Goal: Information Seeking & Learning: Compare options

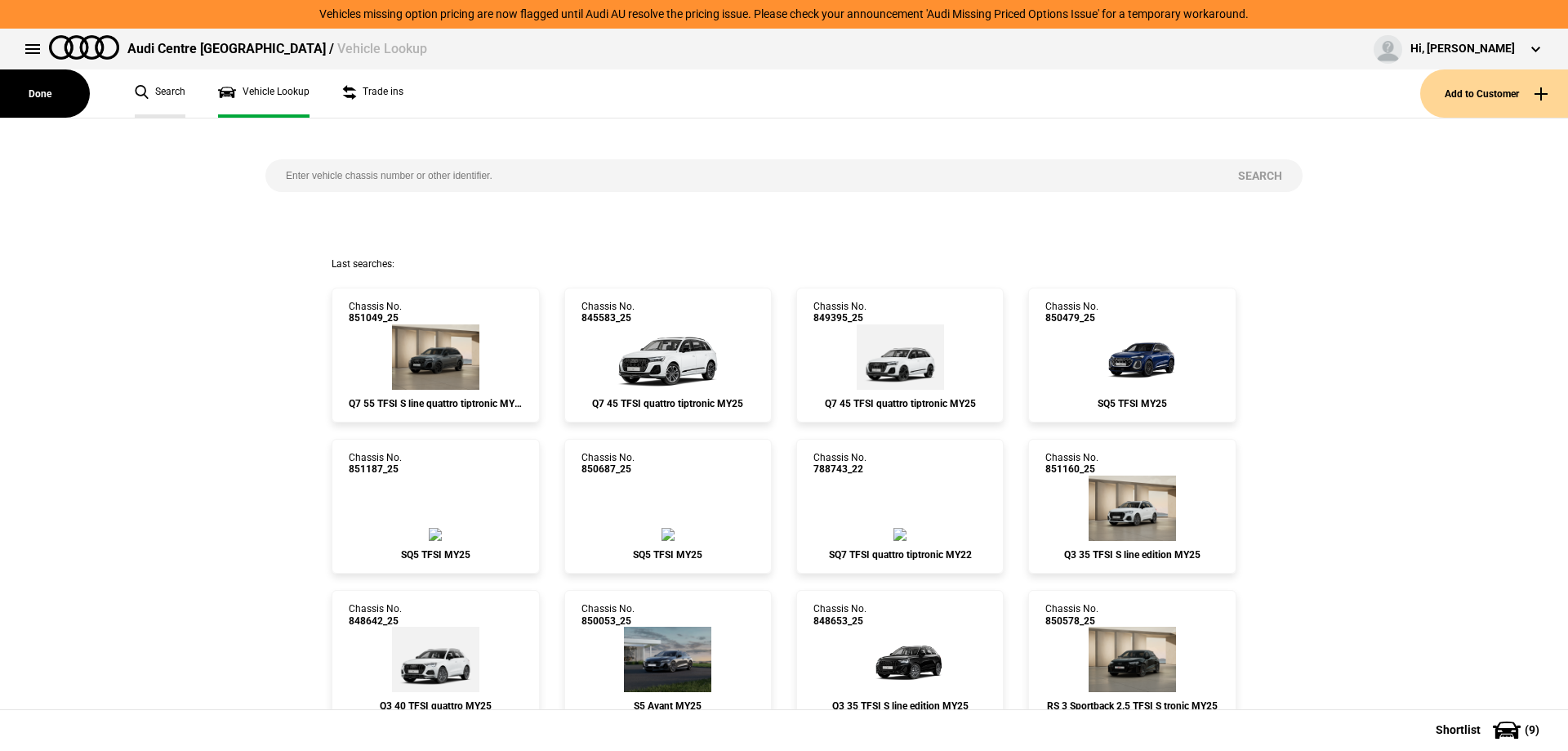
click at [152, 96] on link "Search" at bounding box center [160, 93] width 51 height 48
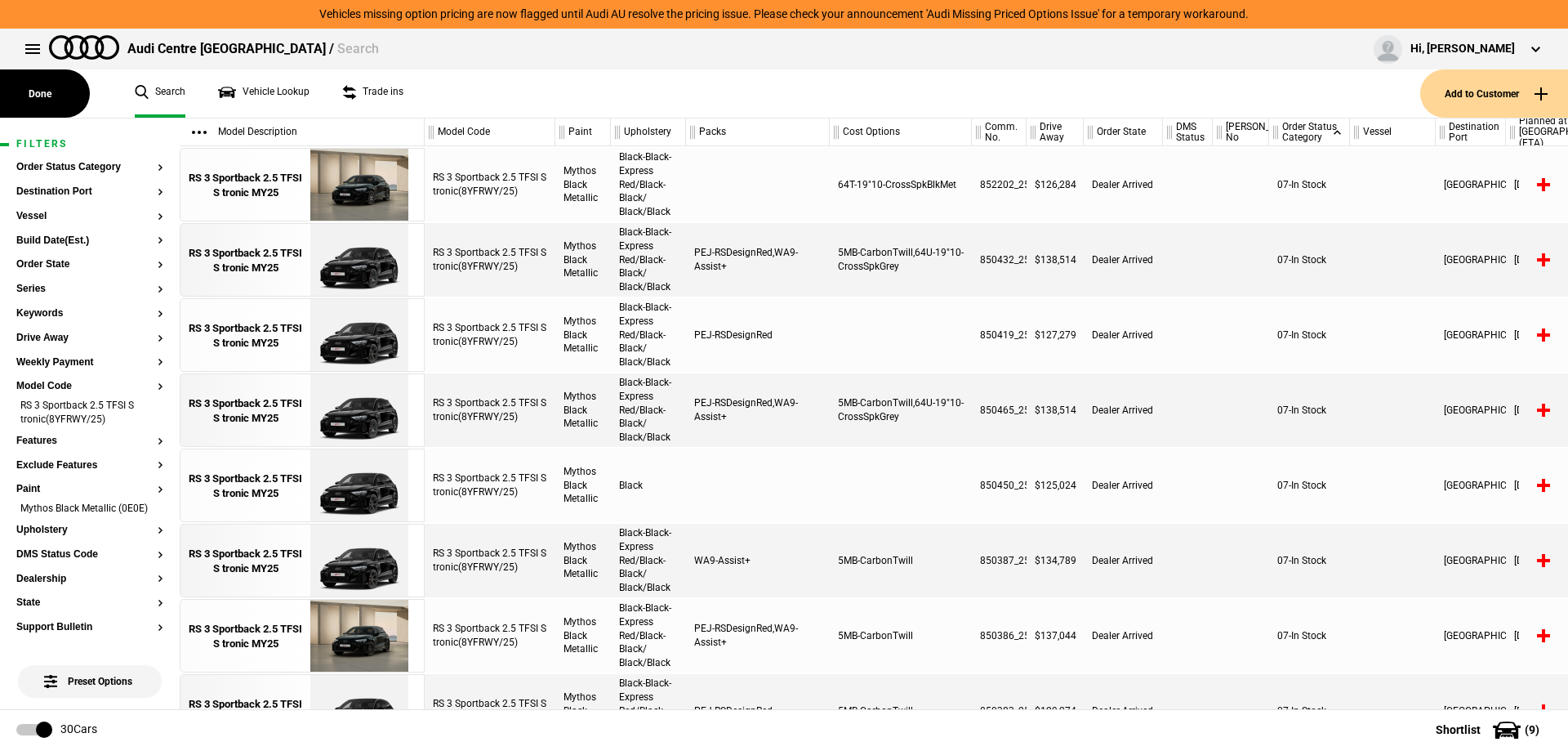
scroll to position [1500, 0]
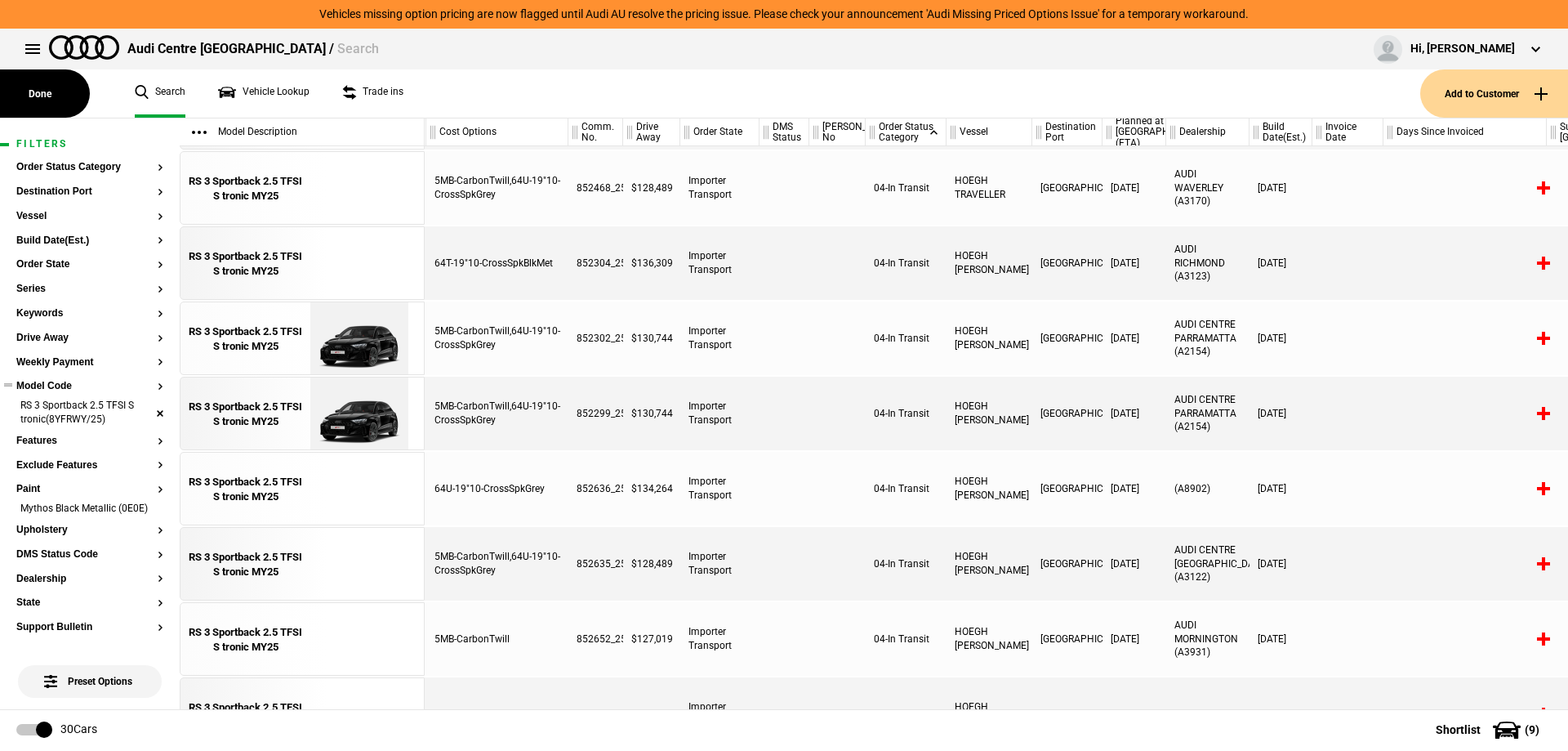
click at [143, 415] on li "RS 3 Sportback 2.5 TFSI S tronic(8YFRWY/25)" at bounding box center [89, 414] width 147 height 30
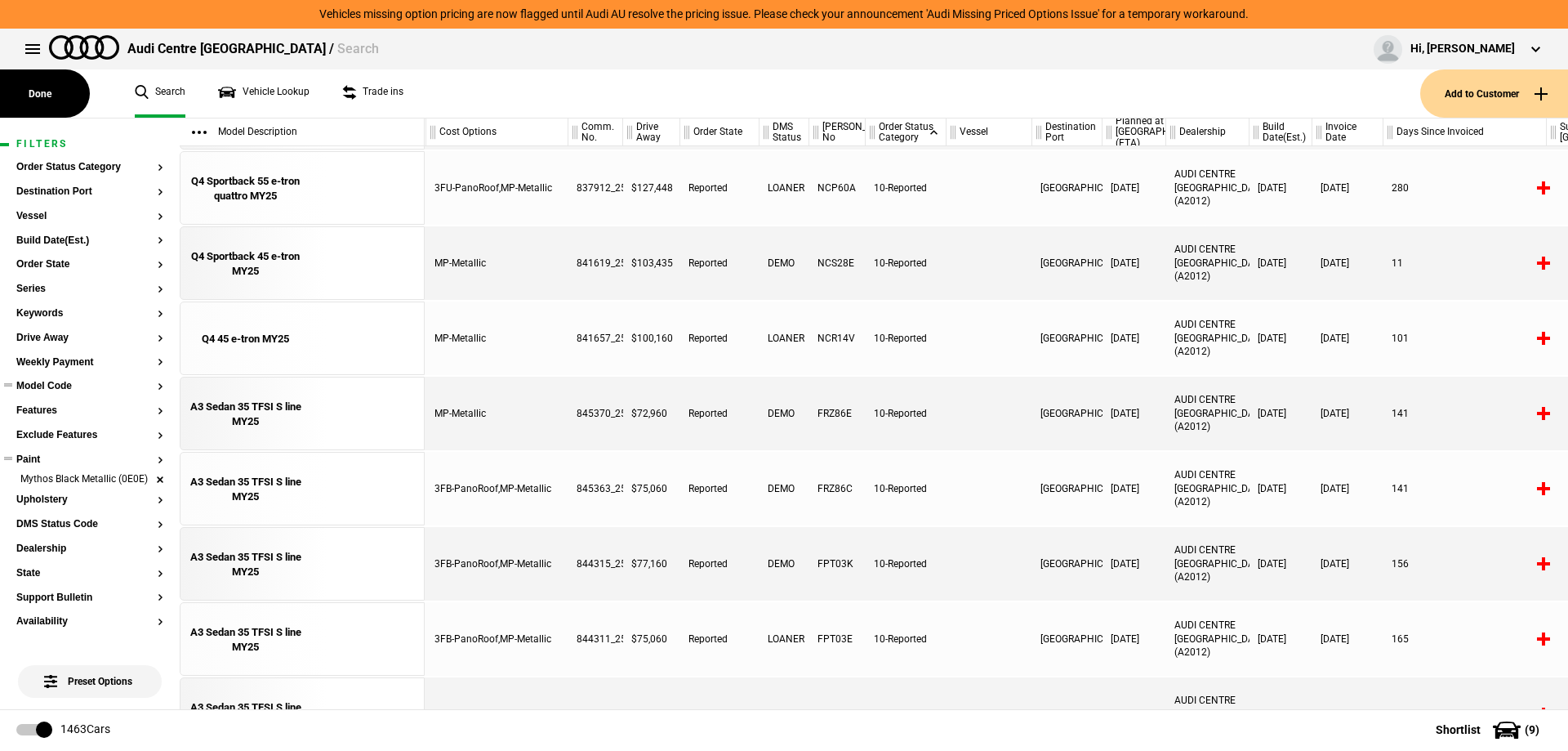
click at [148, 484] on li "Mythos Black Metallic (0E0E)" at bounding box center [89, 480] width 147 height 16
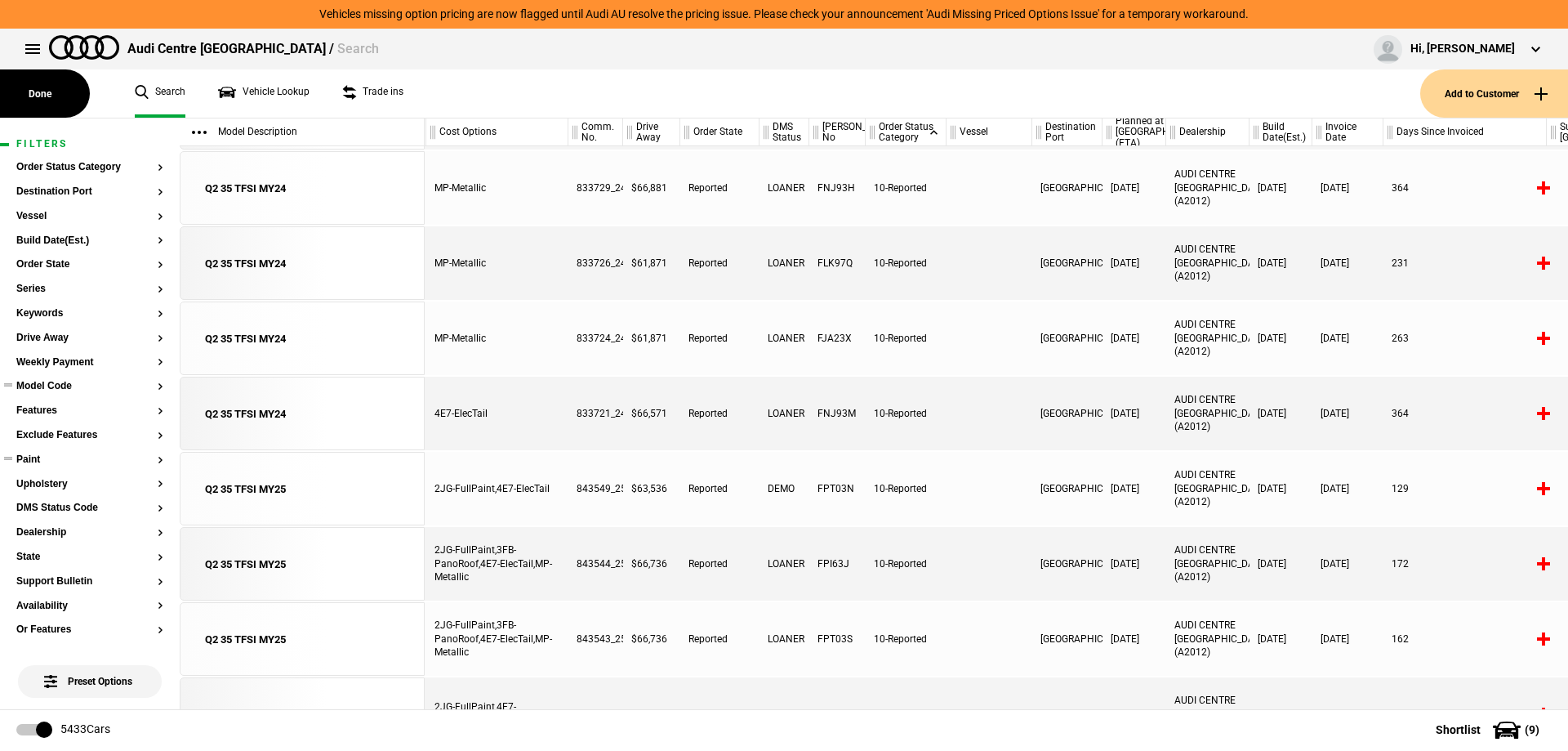
click at [39, 388] on button "Model Code" at bounding box center [89, 386] width 147 height 12
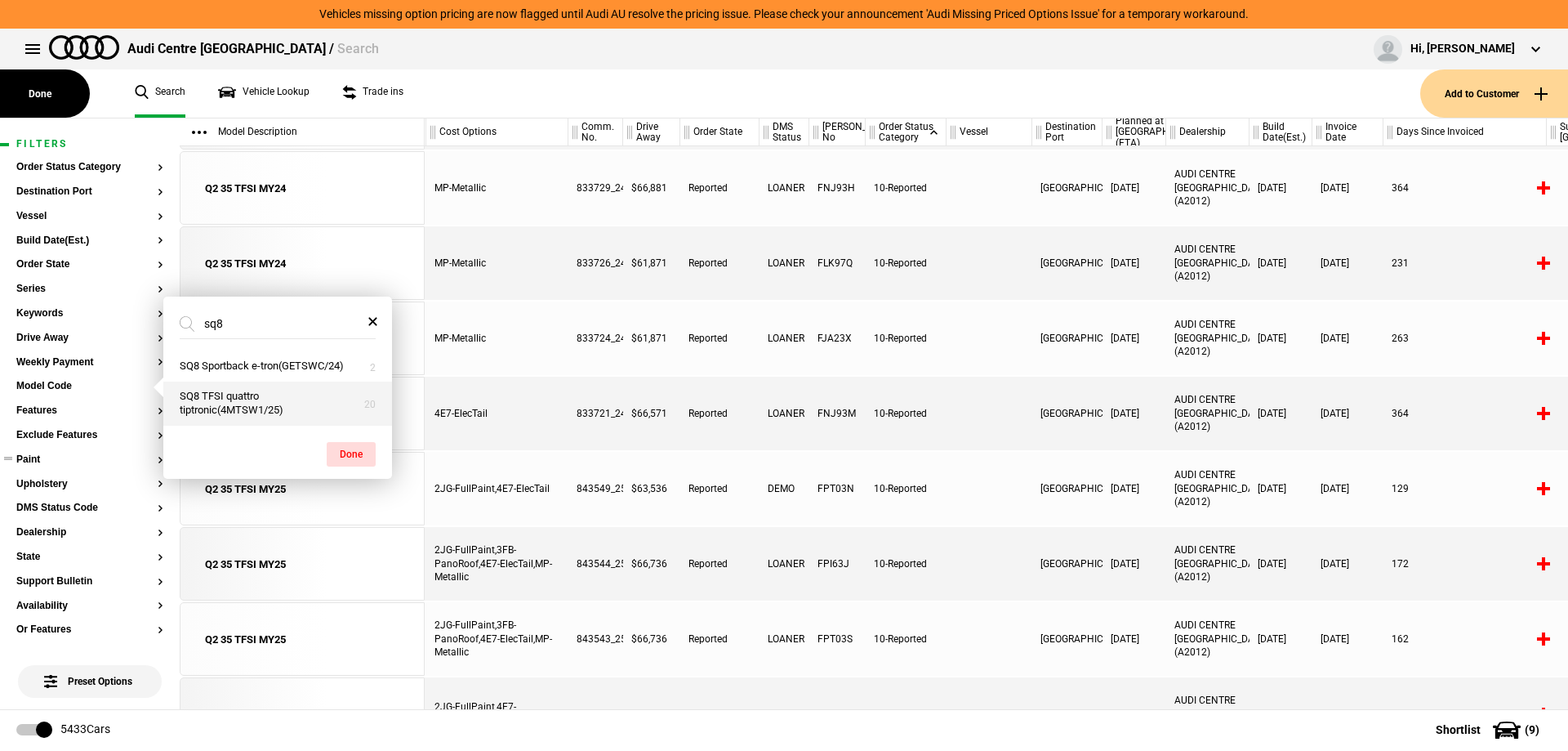
type input "sq8"
click at [249, 409] on button "SQ8 TFSI quattro tiptronic(4MTSW1/25)" at bounding box center [277, 403] width 229 height 44
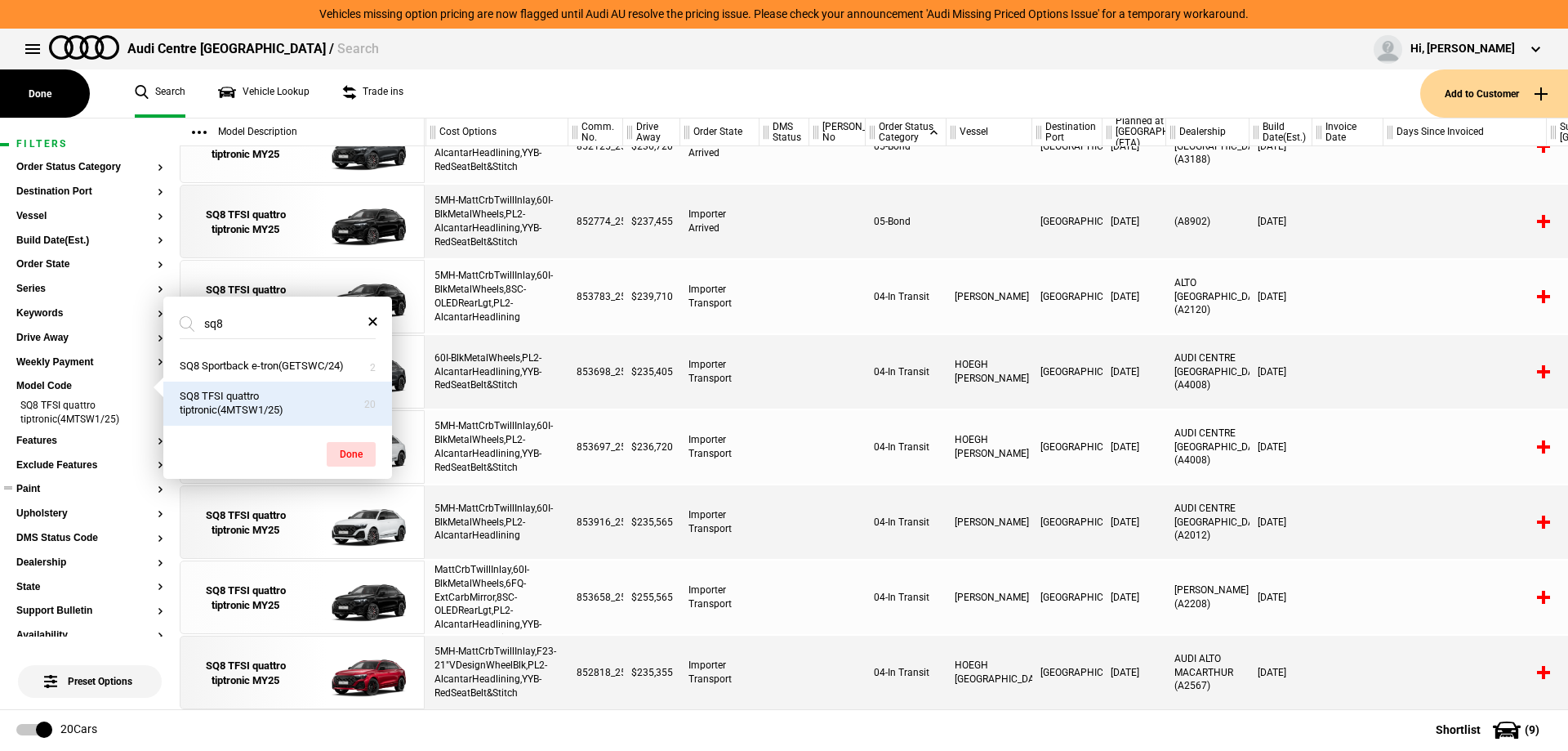
scroll to position [941, 0]
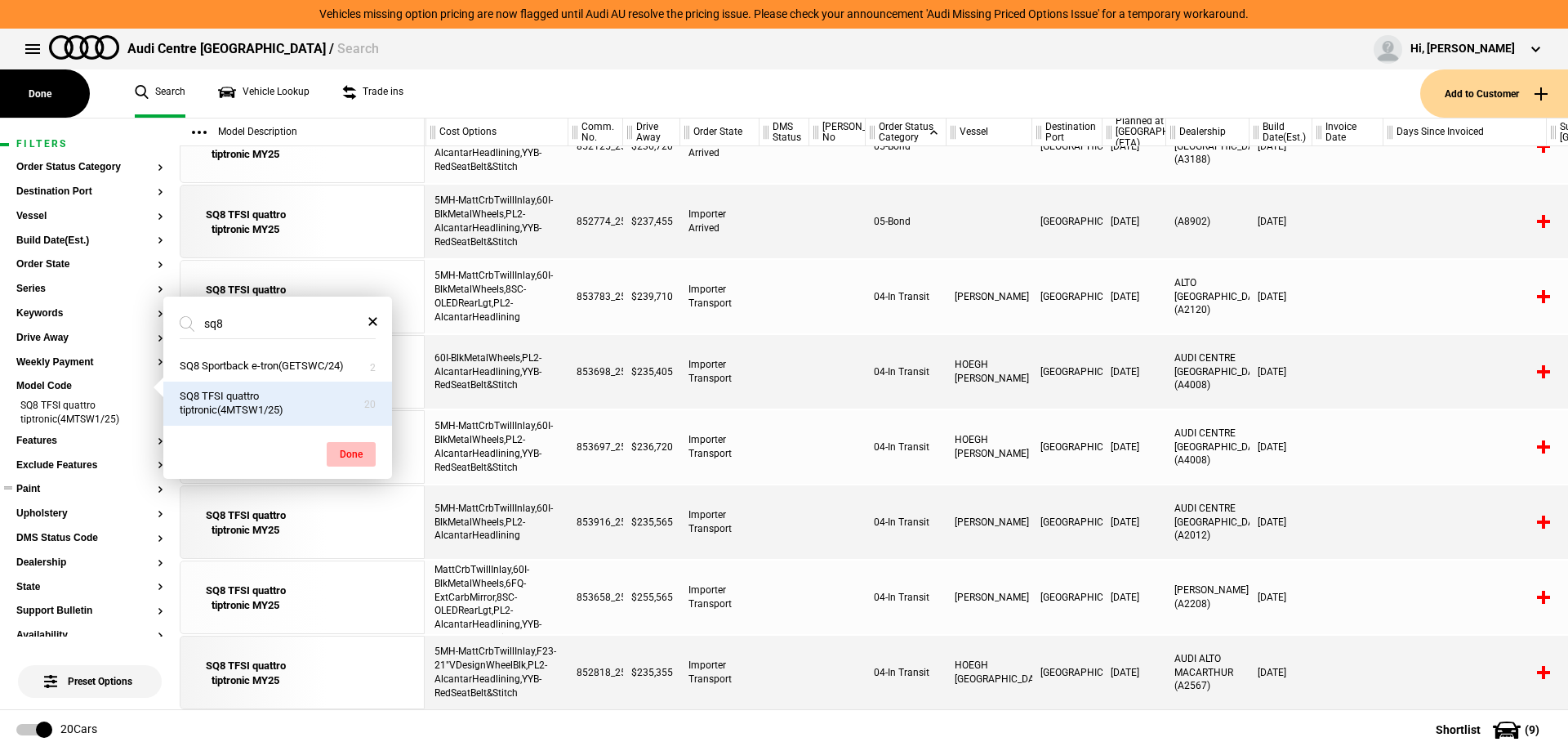
click at [349, 458] on button "Done" at bounding box center [351, 454] width 49 height 24
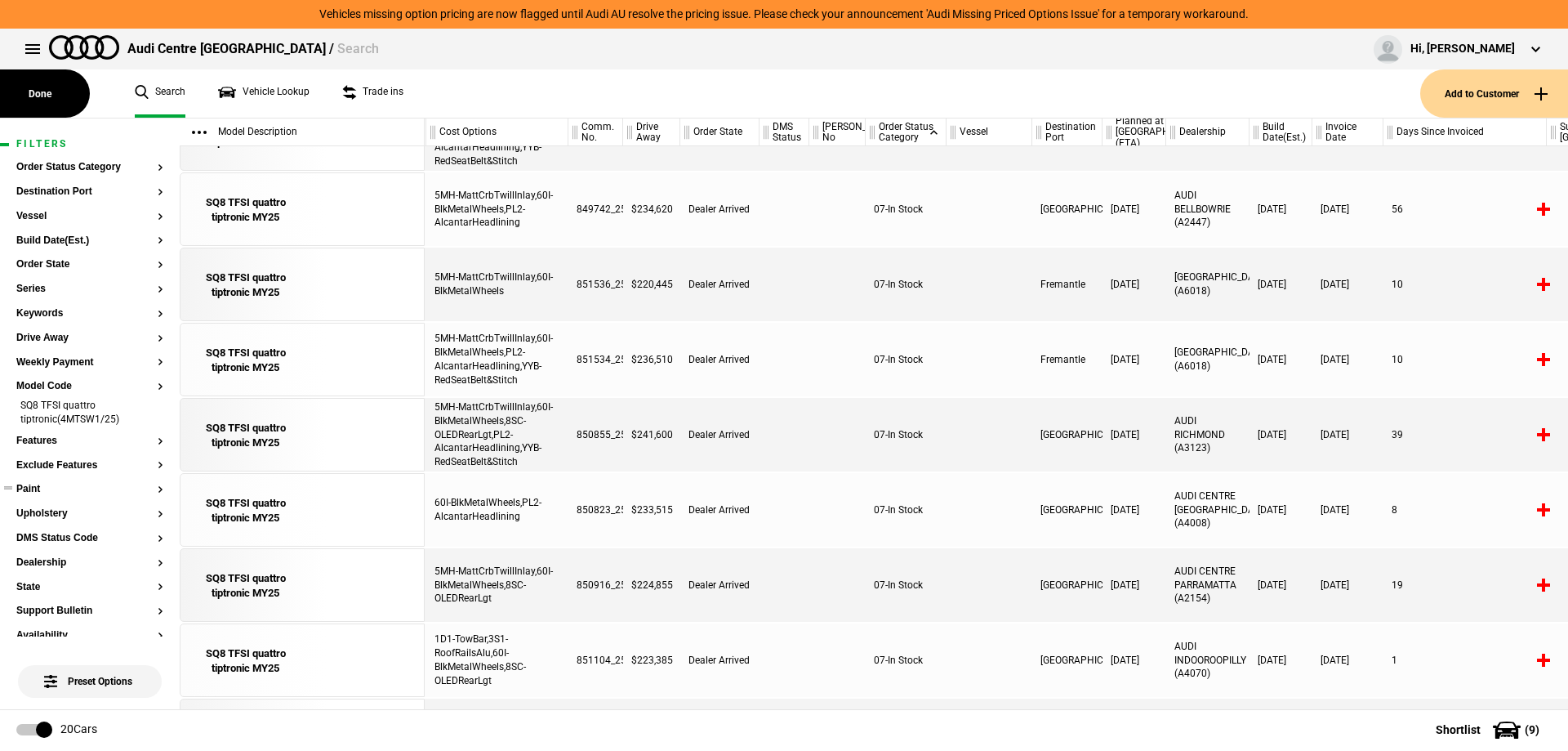
scroll to position [0, 0]
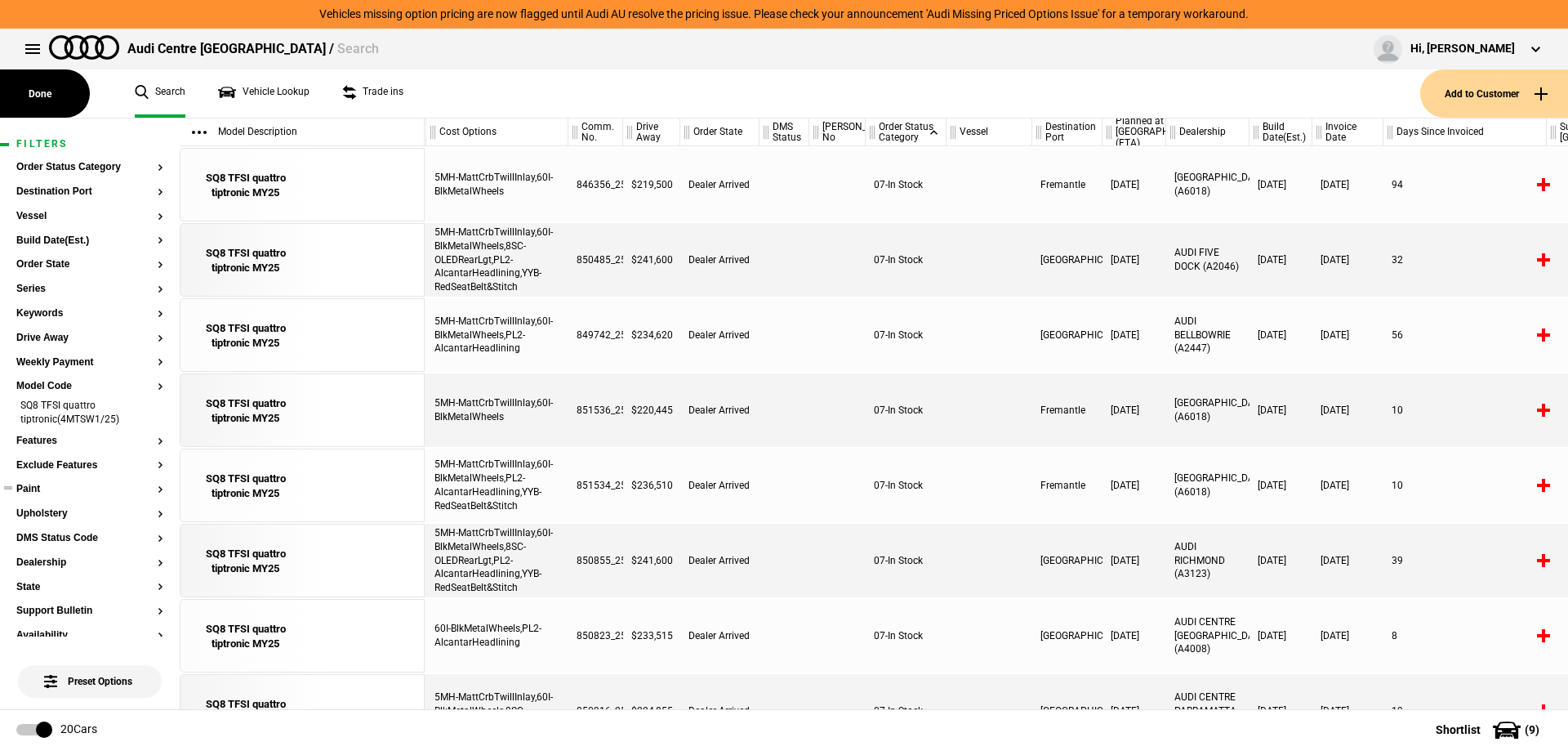
click at [45, 493] on button "Paint" at bounding box center [89, 489] width 147 height 12
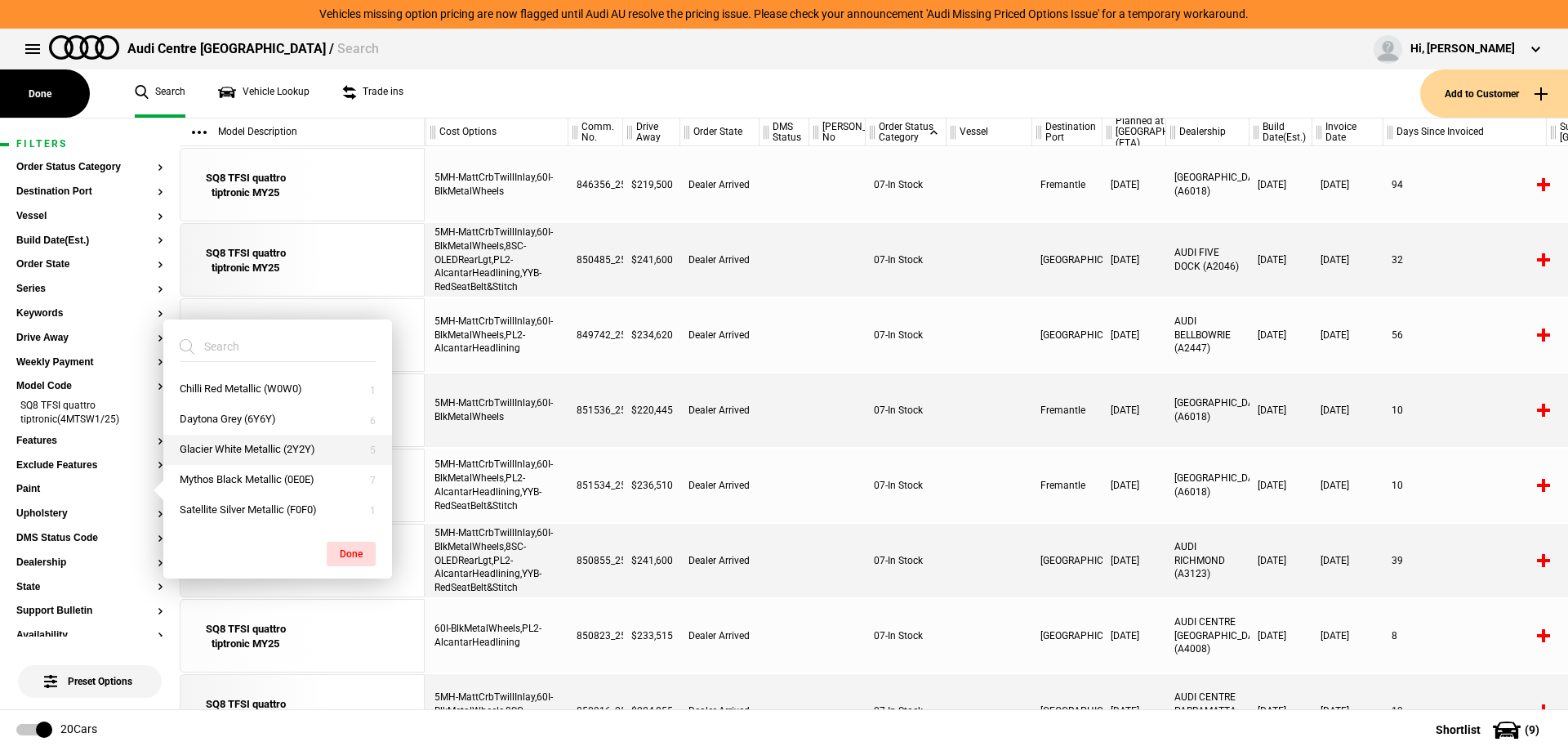
click at [217, 447] on button "Glacier White Metallic (2Y2Y)" at bounding box center [277, 450] width 229 height 30
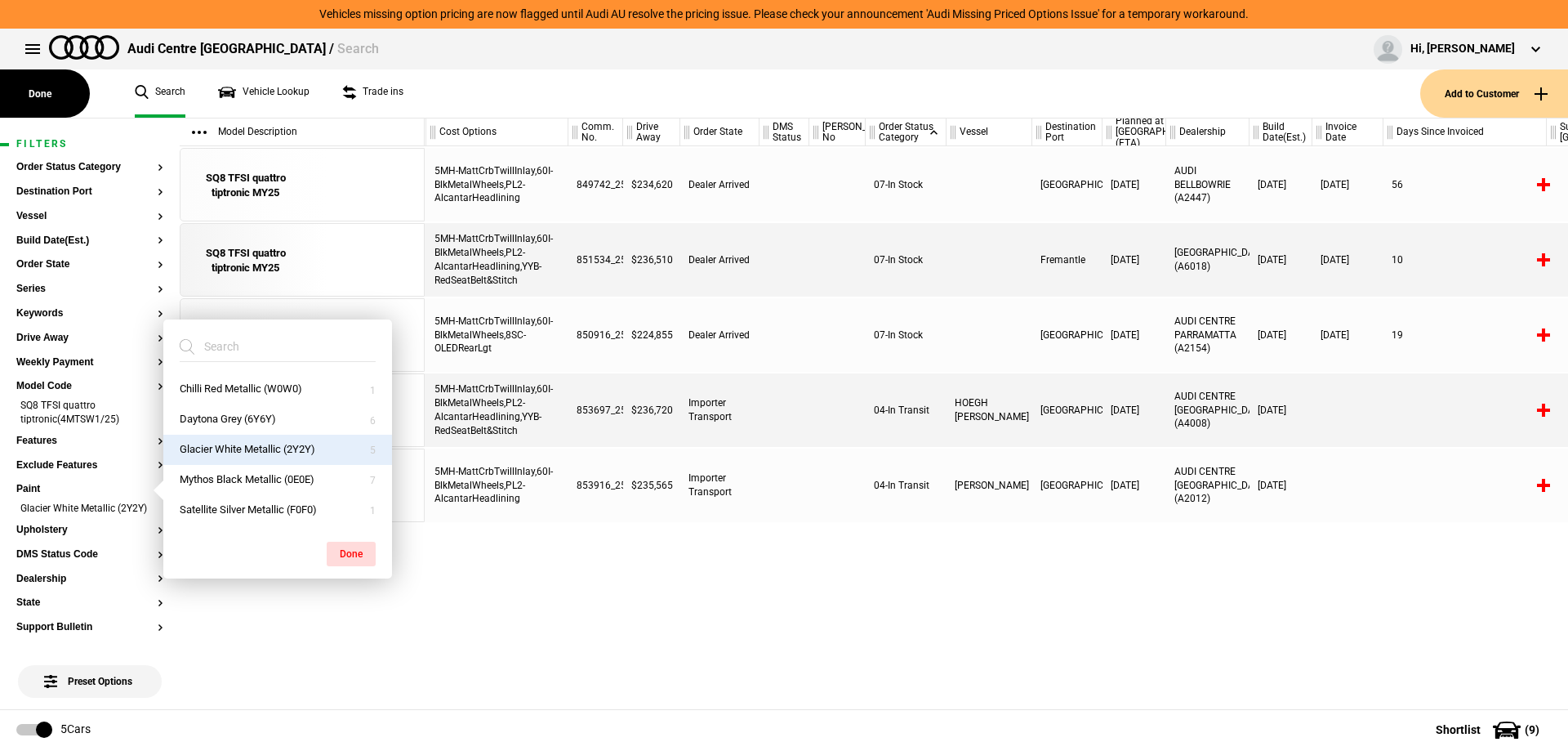
click at [360, 556] on button "Done" at bounding box center [351, 554] width 49 height 24
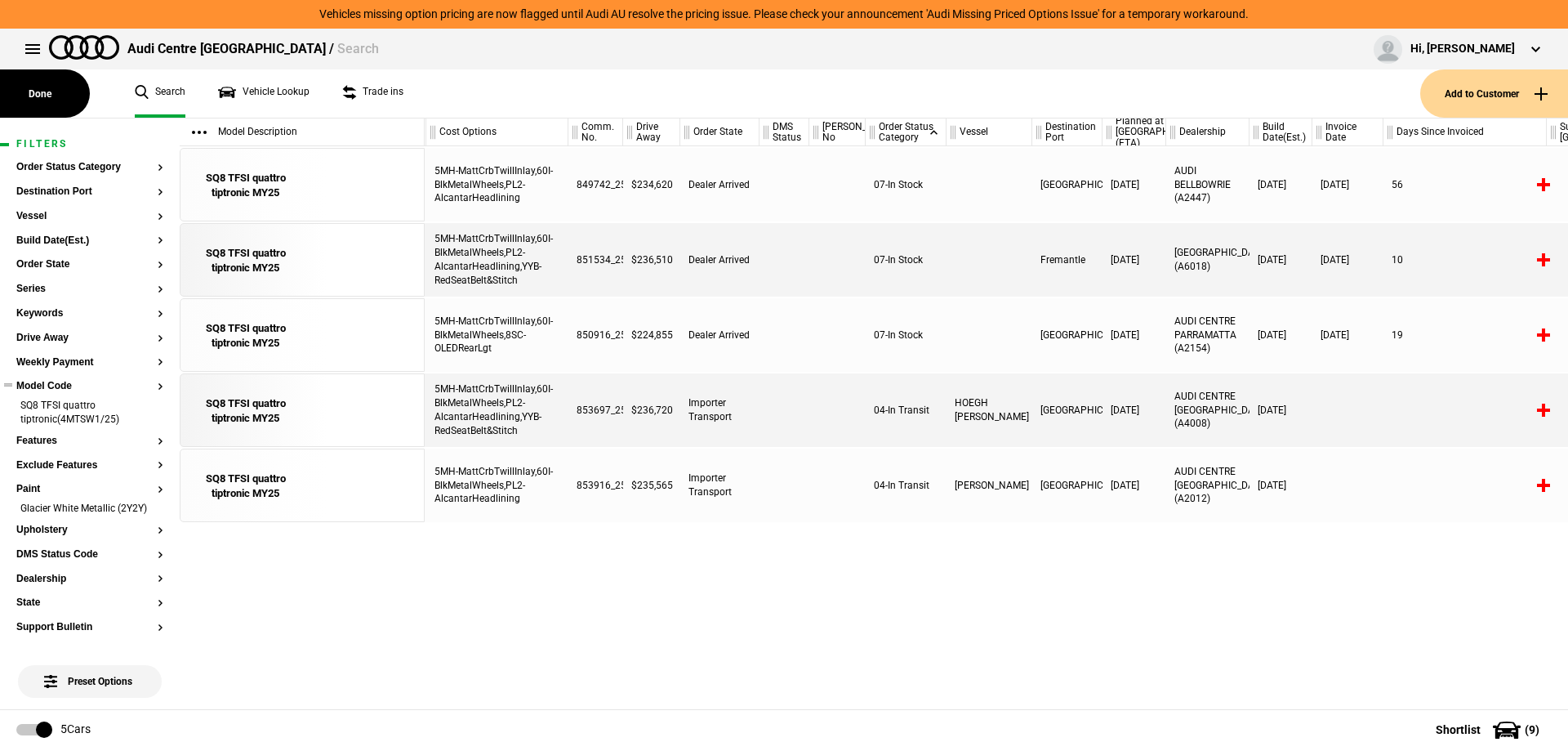
click at [65, 392] on button "Model Code" at bounding box center [89, 386] width 147 height 12
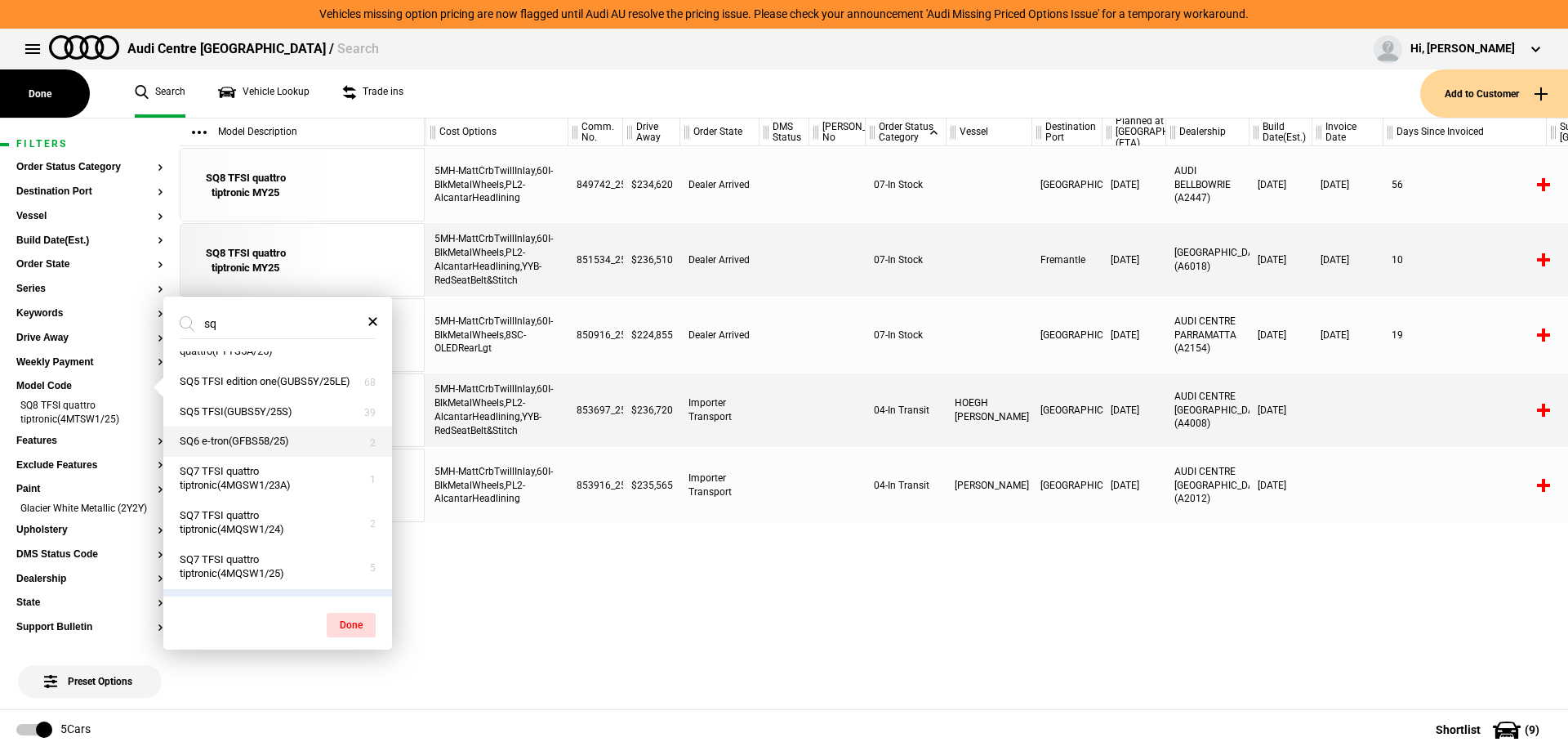
scroll to position [183, 0]
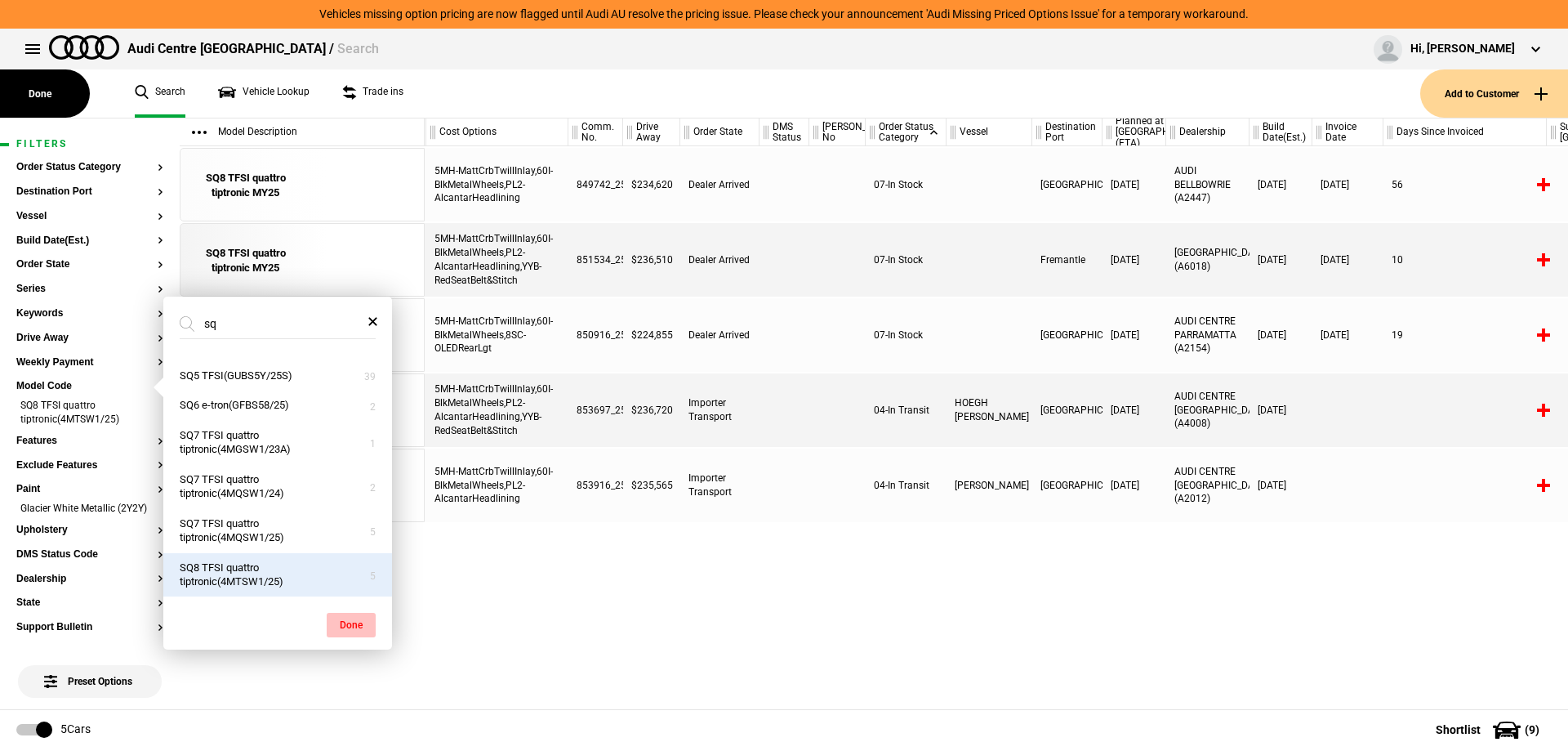
type input "sq"
click at [365, 629] on button "Done" at bounding box center [351, 624] width 49 height 24
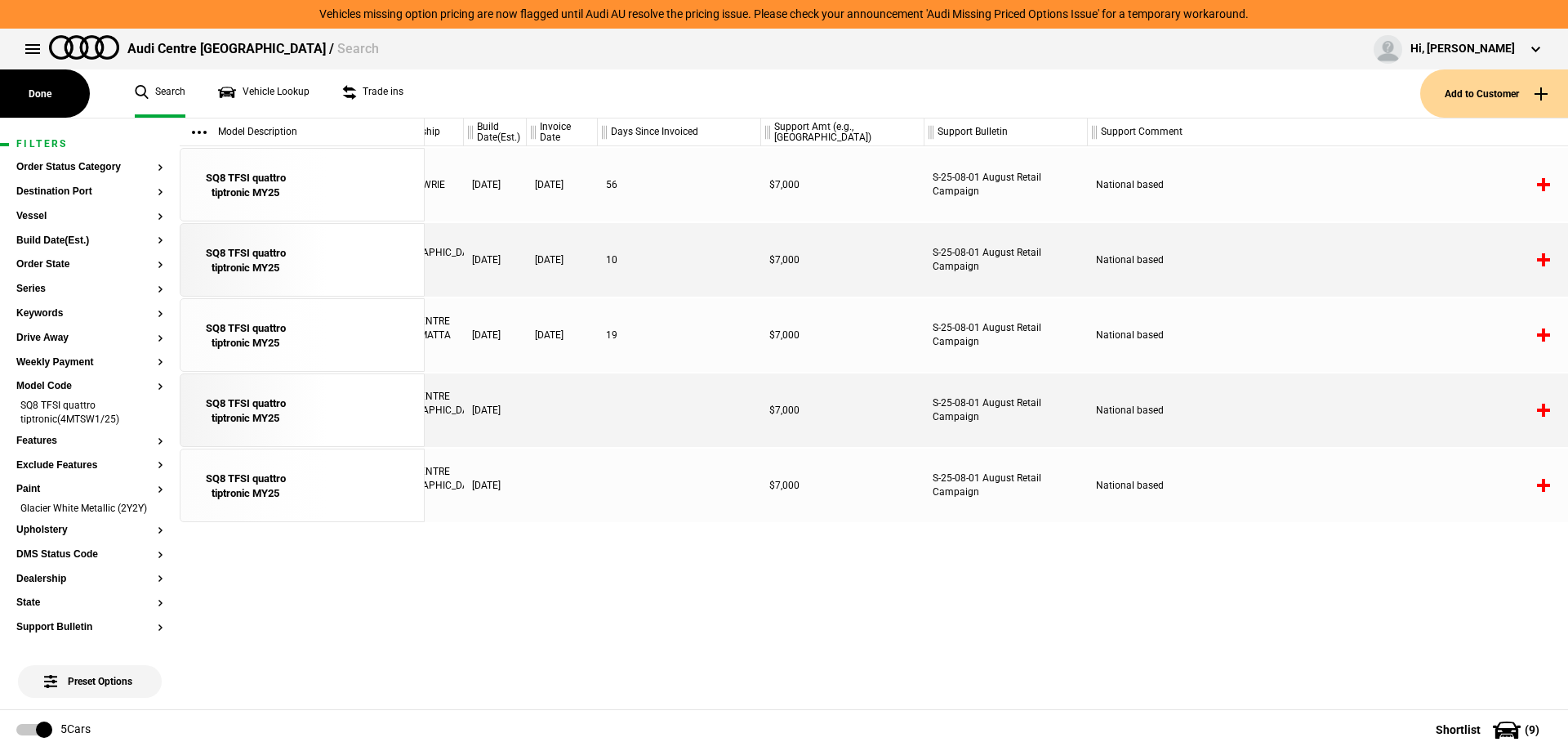
scroll to position [0, 1182]
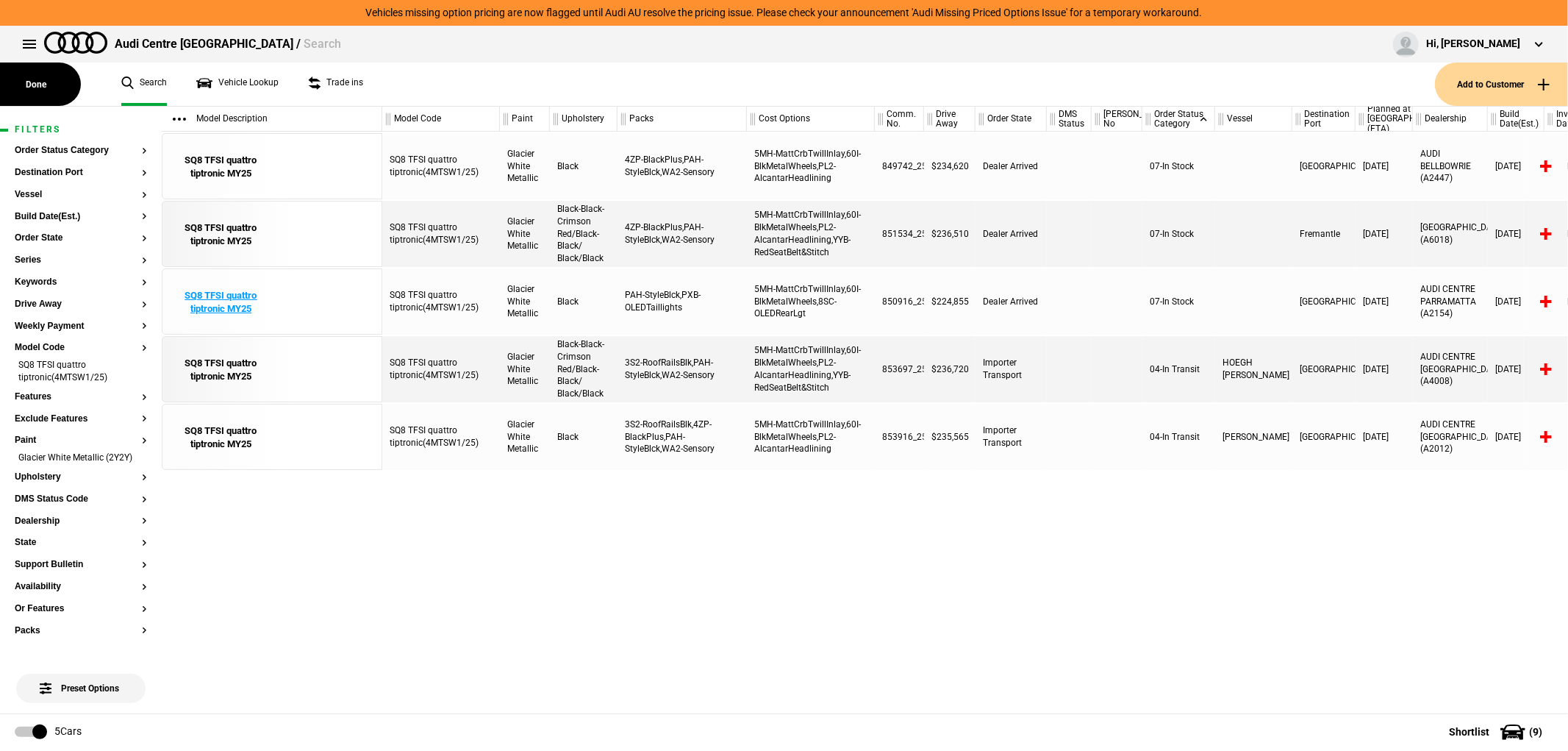
click at [208, 292] on div "SQ8 TFSI quattro tiptronic MY25" at bounding box center [221, 302] width 102 height 27
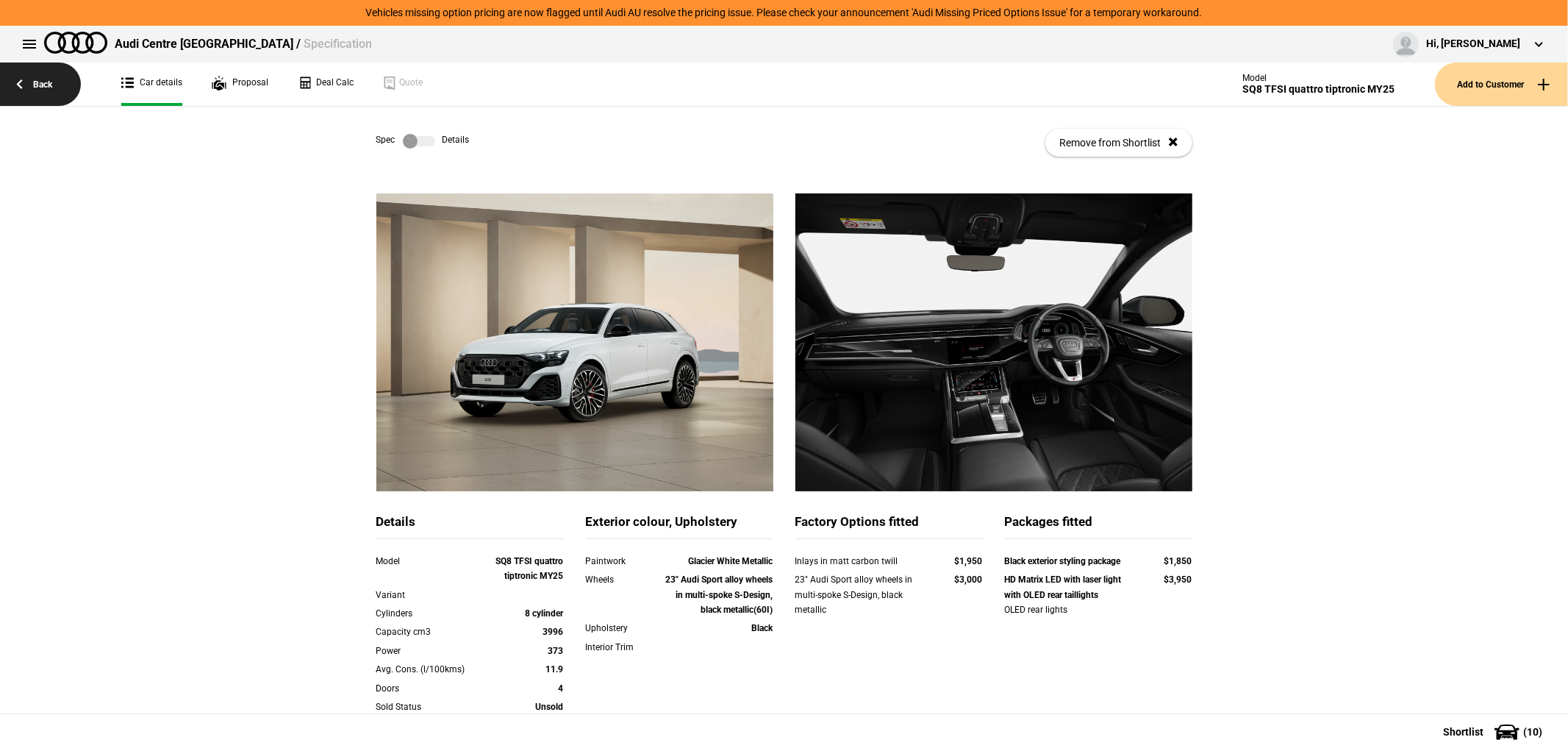
click at [38, 91] on link "Back" at bounding box center [40, 84] width 81 height 43
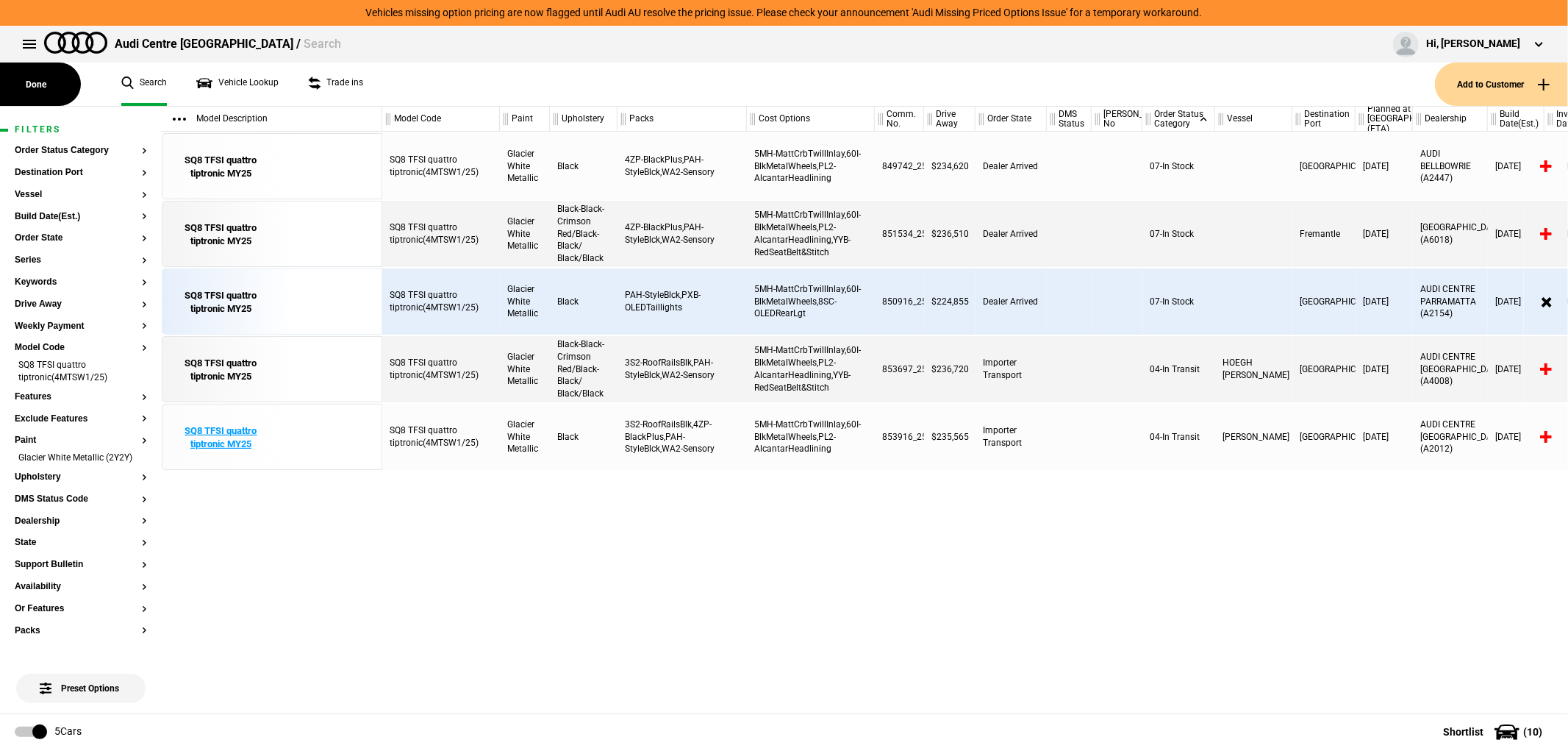
click at [216, 446] on div "SQ8 TFSI quattro tiptronic MY25" at bounding box center [221, 437] width 102 height 27
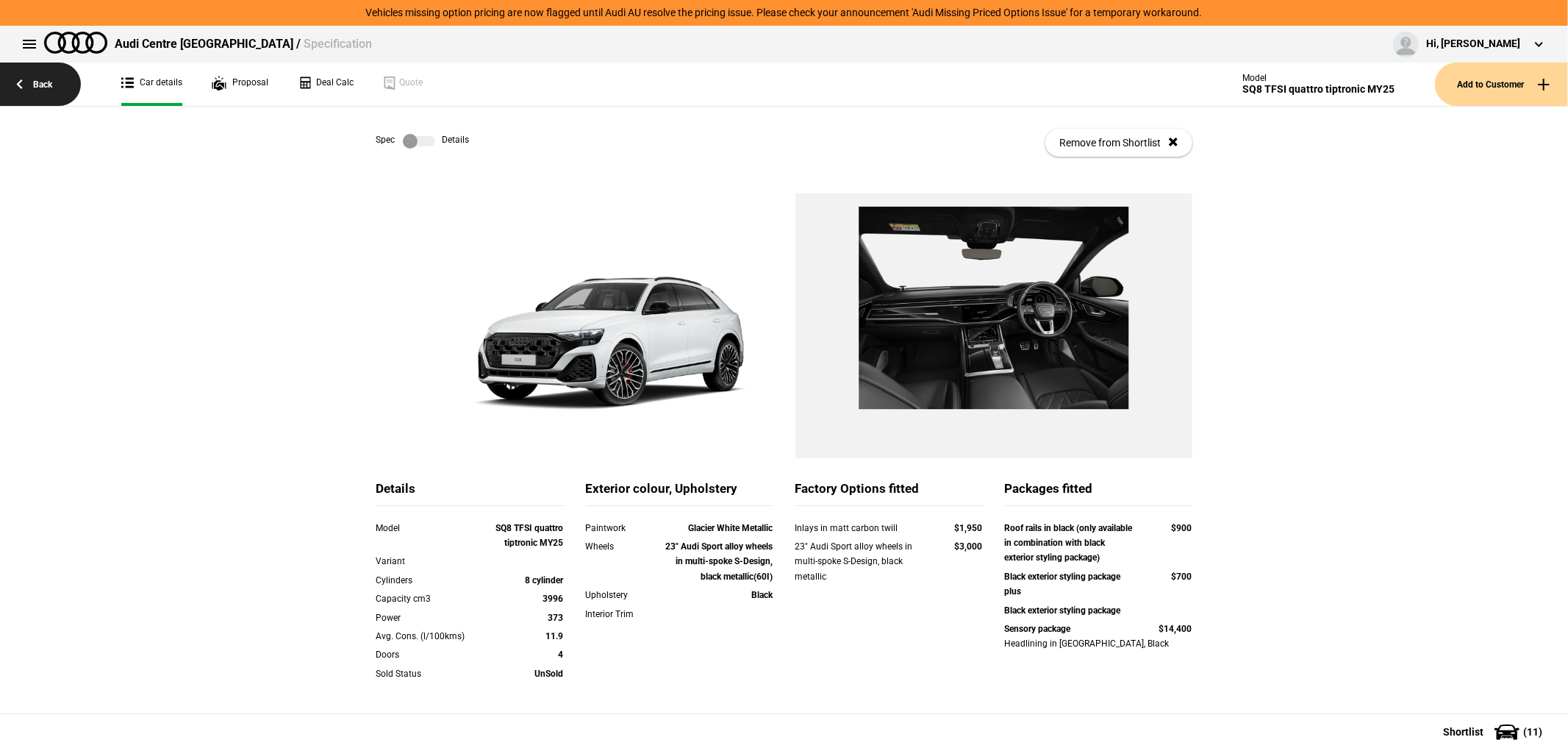
click at [50, 88] on link "Back" at bounding box center [40, 84] width 81 height 43
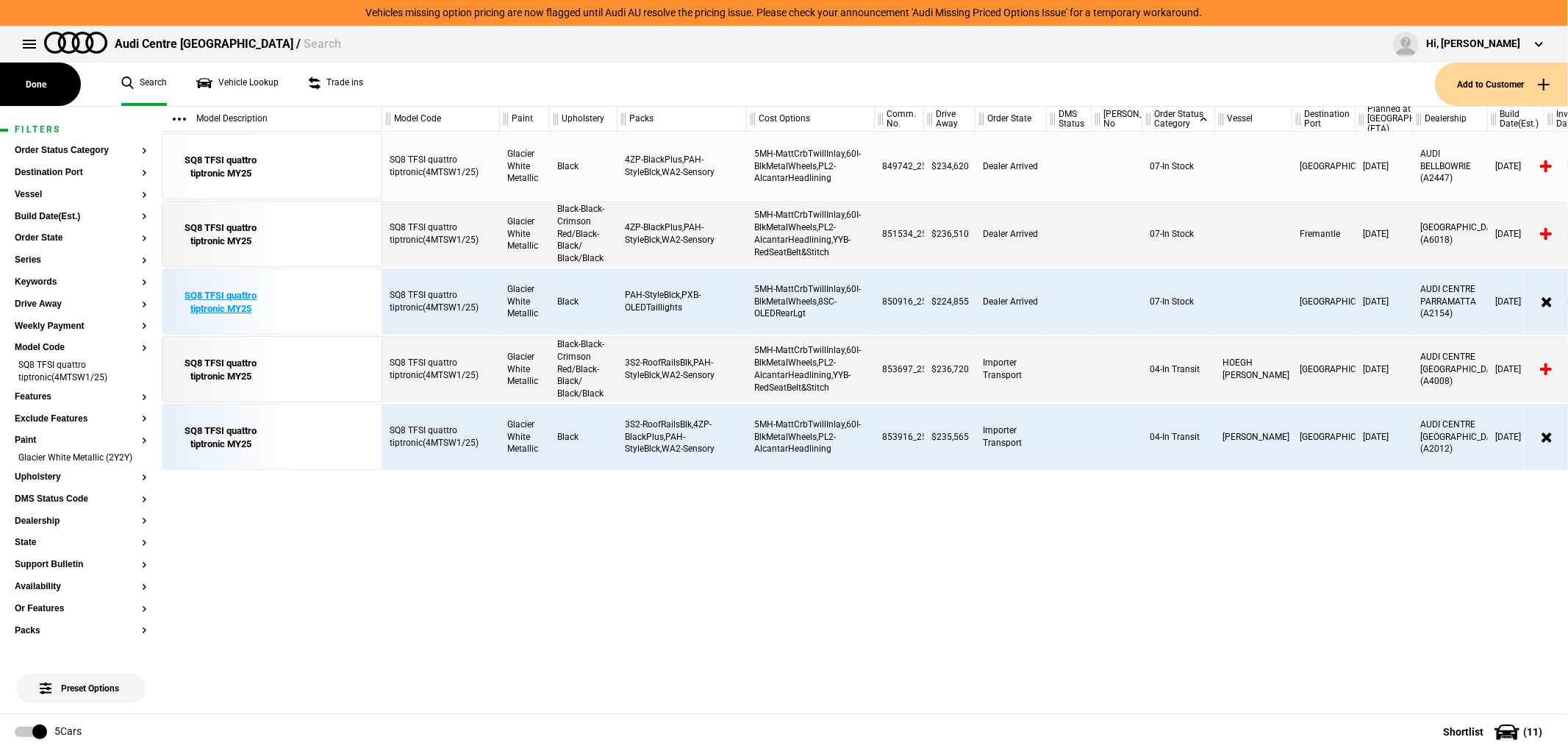
click at [243, 292] on div "SQ8 TFSI quattro tiptronic MY25" at bounding box center [221, 302] width 102 height 27
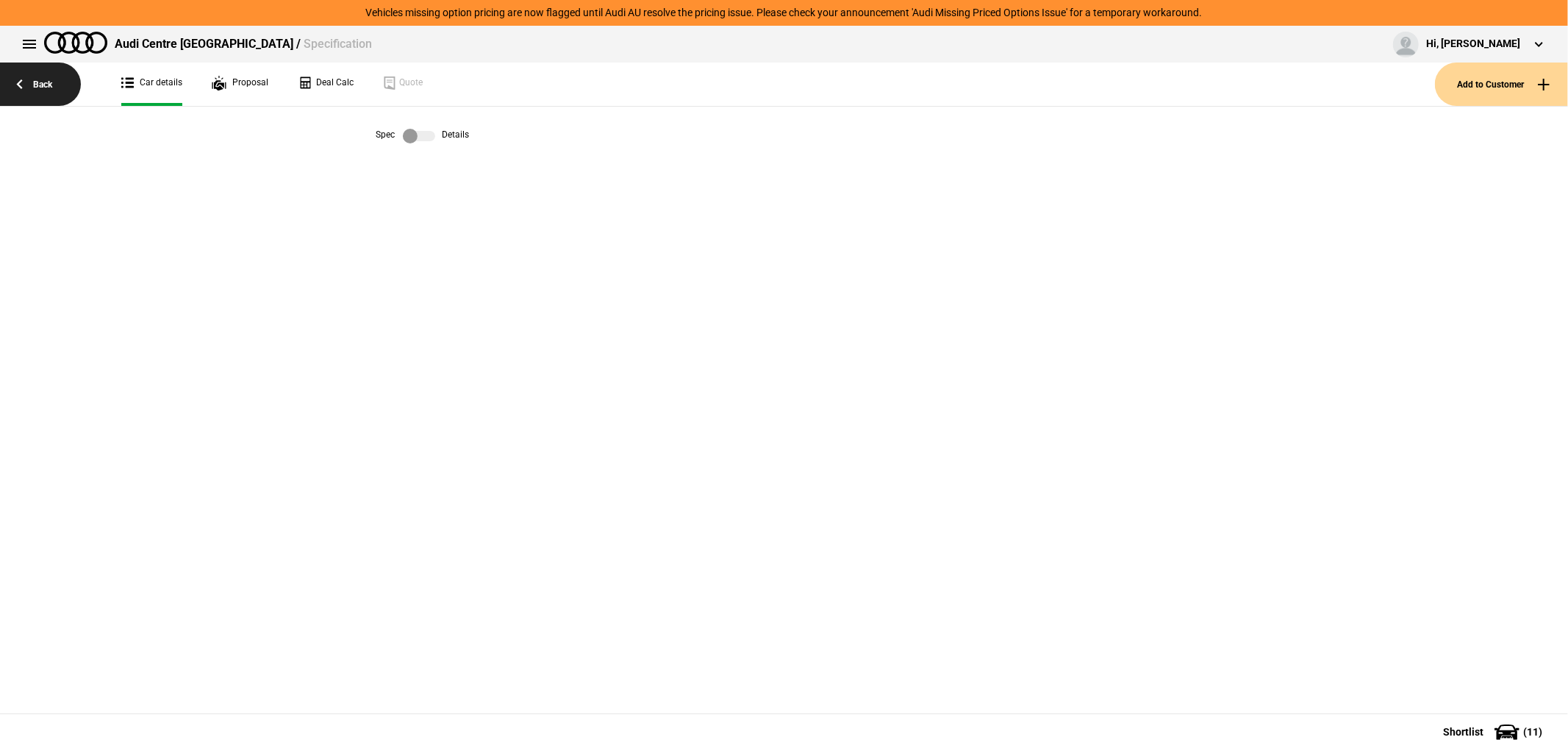
click at [34, 93] on link "Back" at bounding box center [40, 84] width 81 height 43
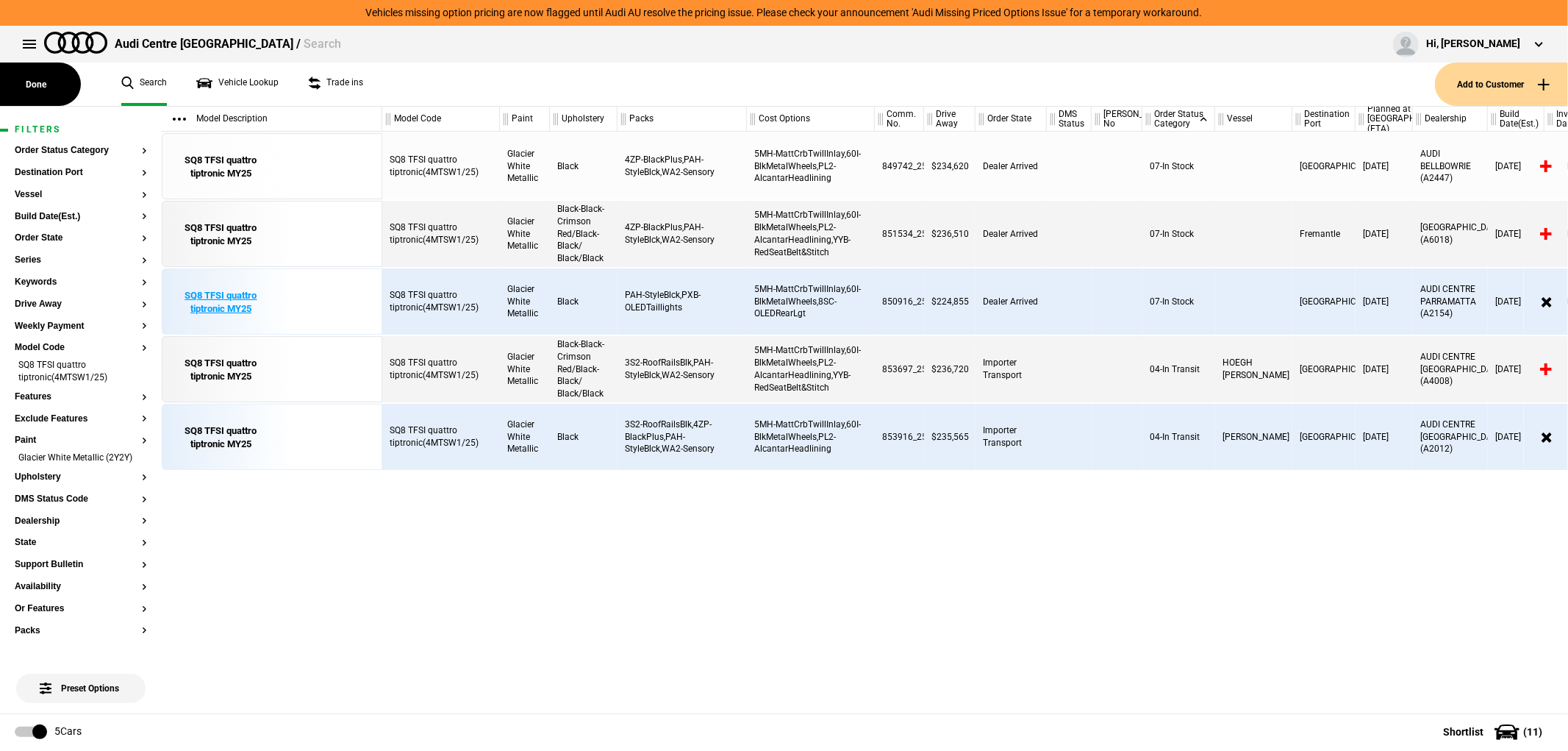
click at [209, 308] on div "SQ8 TFSI quattro tiptronic MY25" at bounding box center [221, 302] width 102 height 27
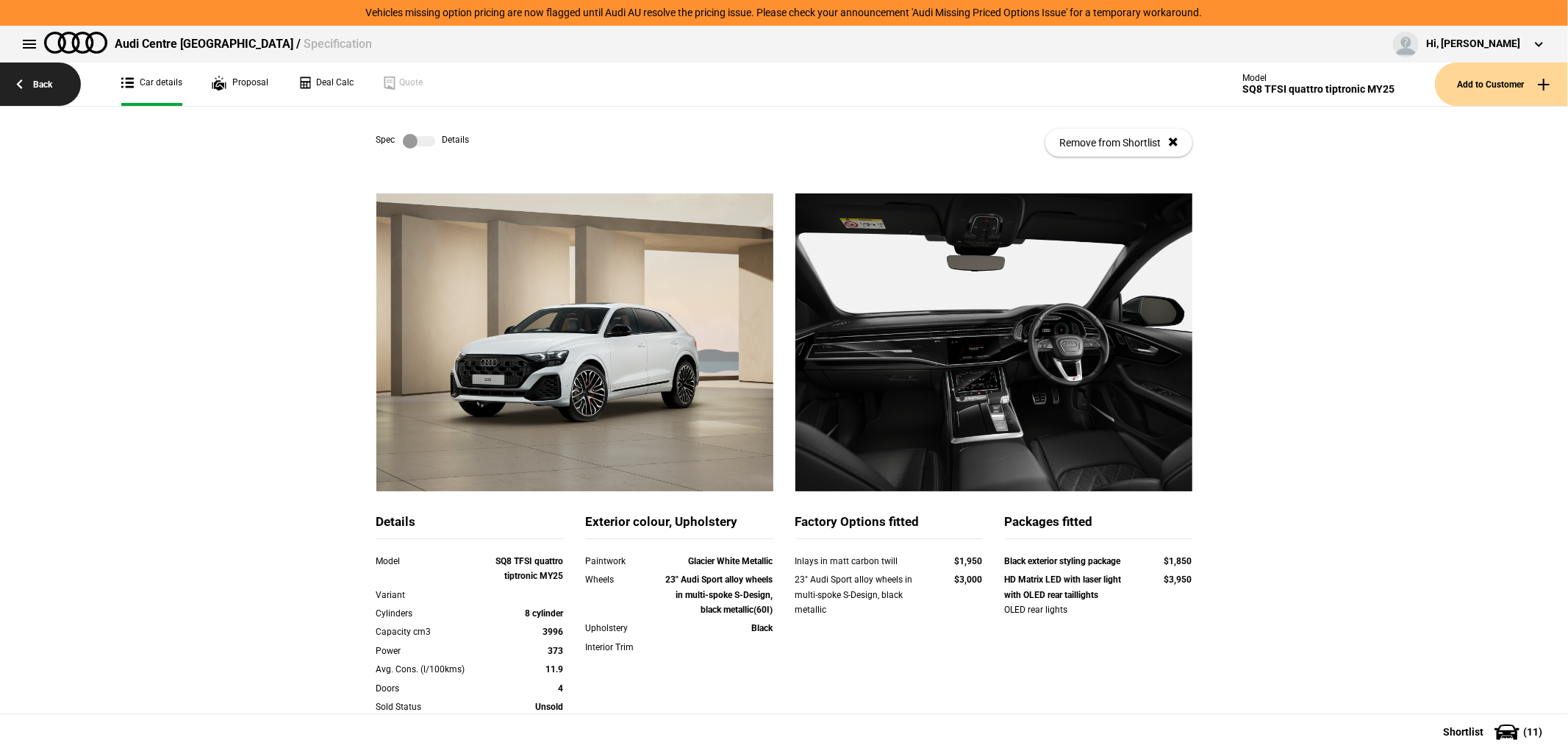
click at [39, 84] on link "Back" at bounding box center [40, 84] width 81 height 43
